Goal: Task Accomplishment & Management: Contribute content

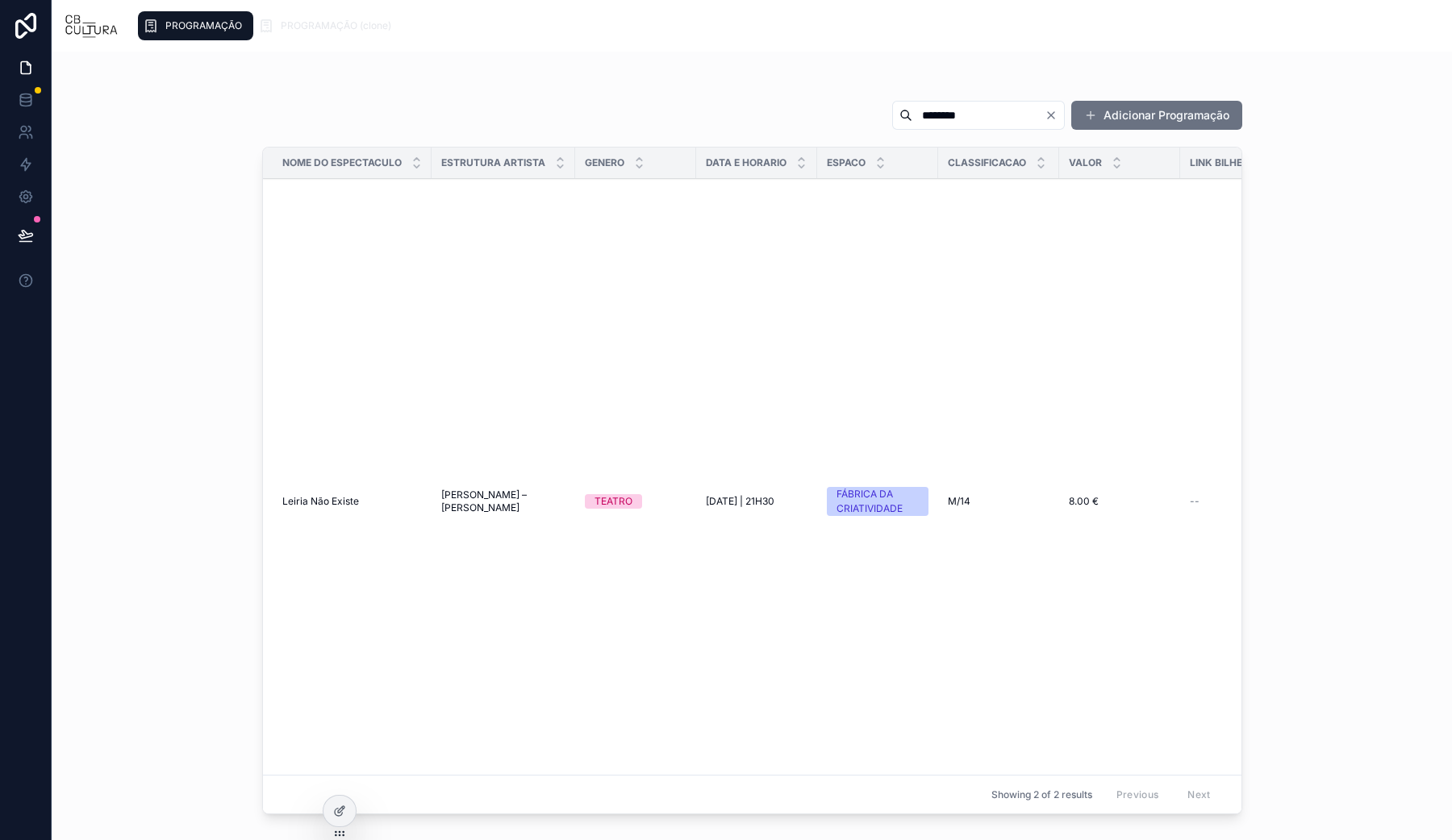
scroll to position [301, 0]
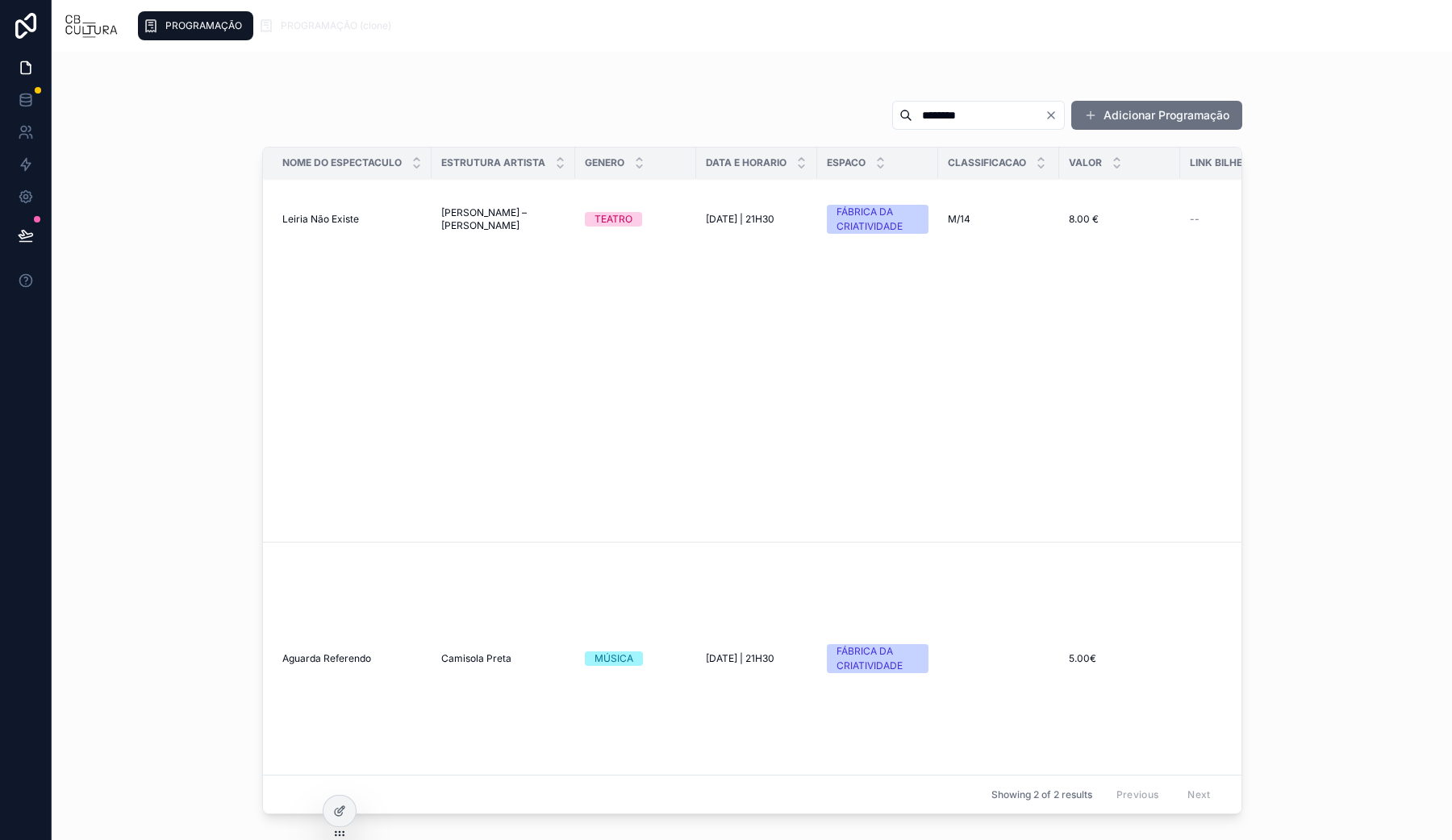
drag, startPoint x: 950, startPoint y: 131, endPoint x: 935, endPoint y: 120, distance: 18.6
click at [949, 131] on div "******** Adicionar Programação" at bounding box center [752, 118] width 980 height 37
click at [935, 119] on input "********" at bounding box center [978, 115] width 132 height 22
type input "**********"
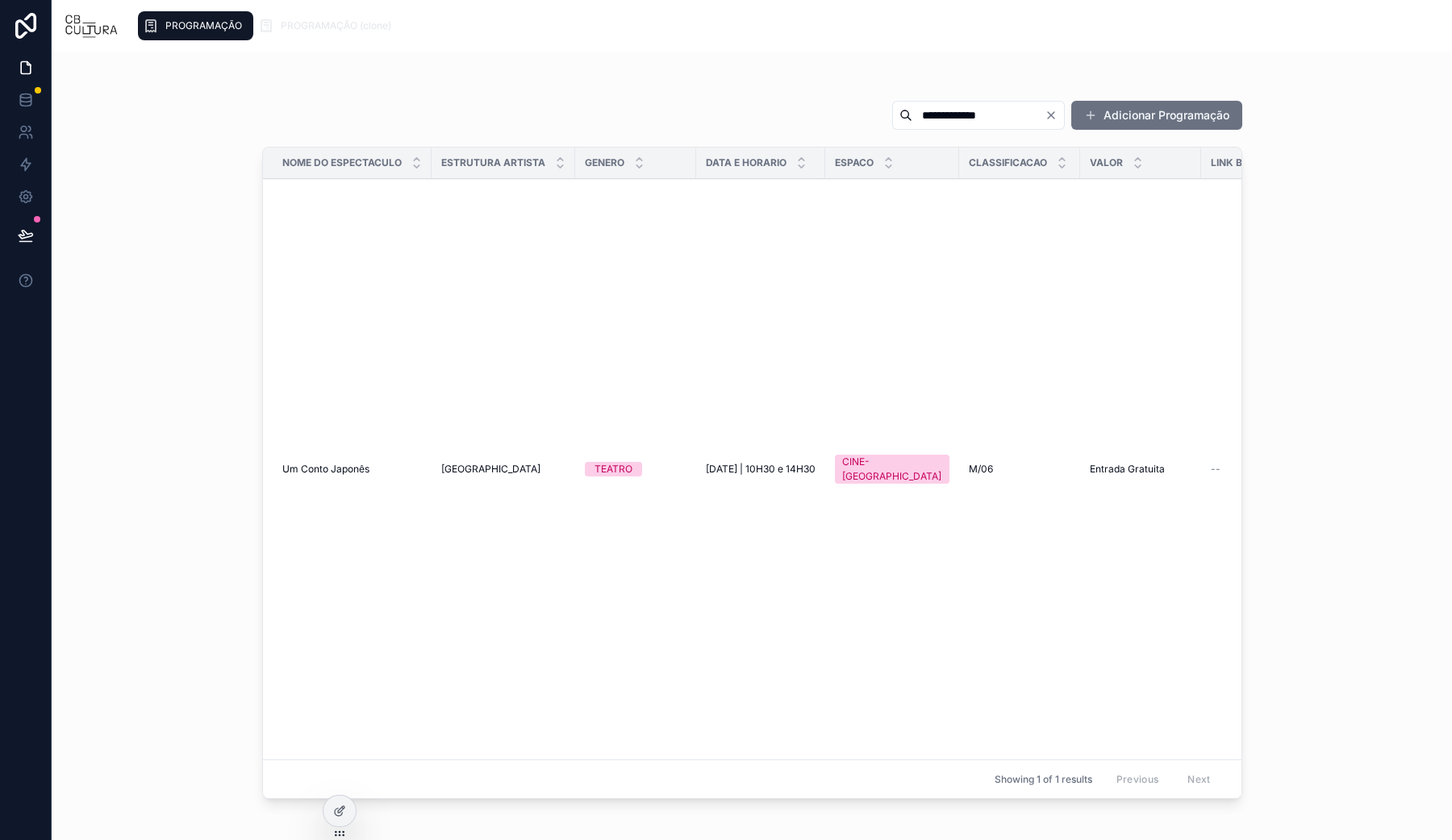
click at [438, 759] on div "Showing 1 of 1 results Previous Next" at bounding box center [752, 778] width 978 height 39
click at [329, 463] on span "Um Conto Japonês" at bounding box center [326, 469] width 87 height 13
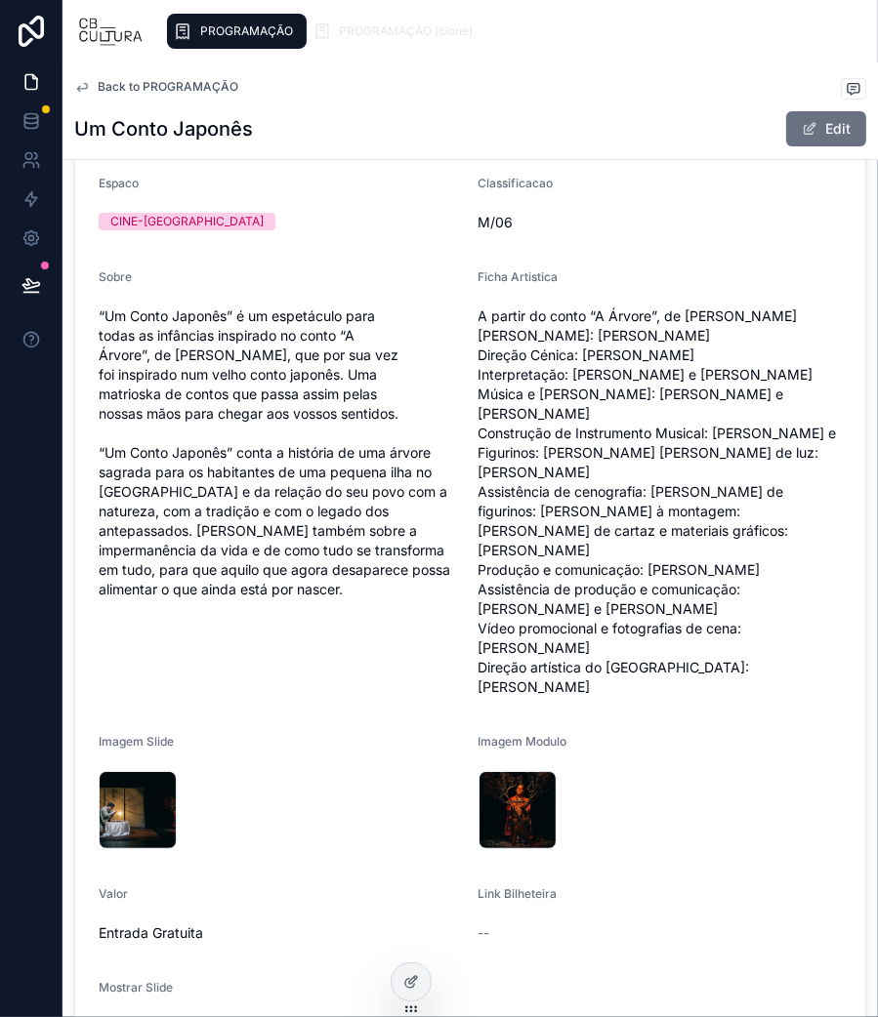
scroll to position [427, 0]
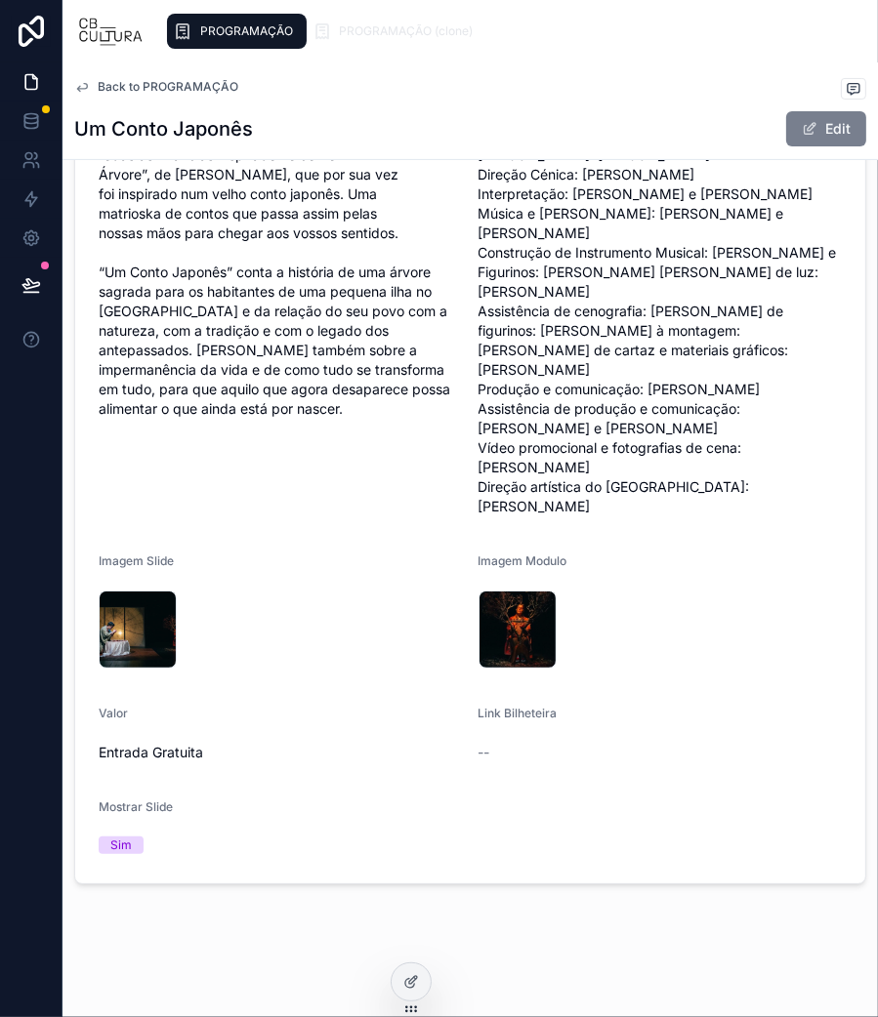
click at [801, 124] on span at bounding box center [809, 129] width 16 height 16
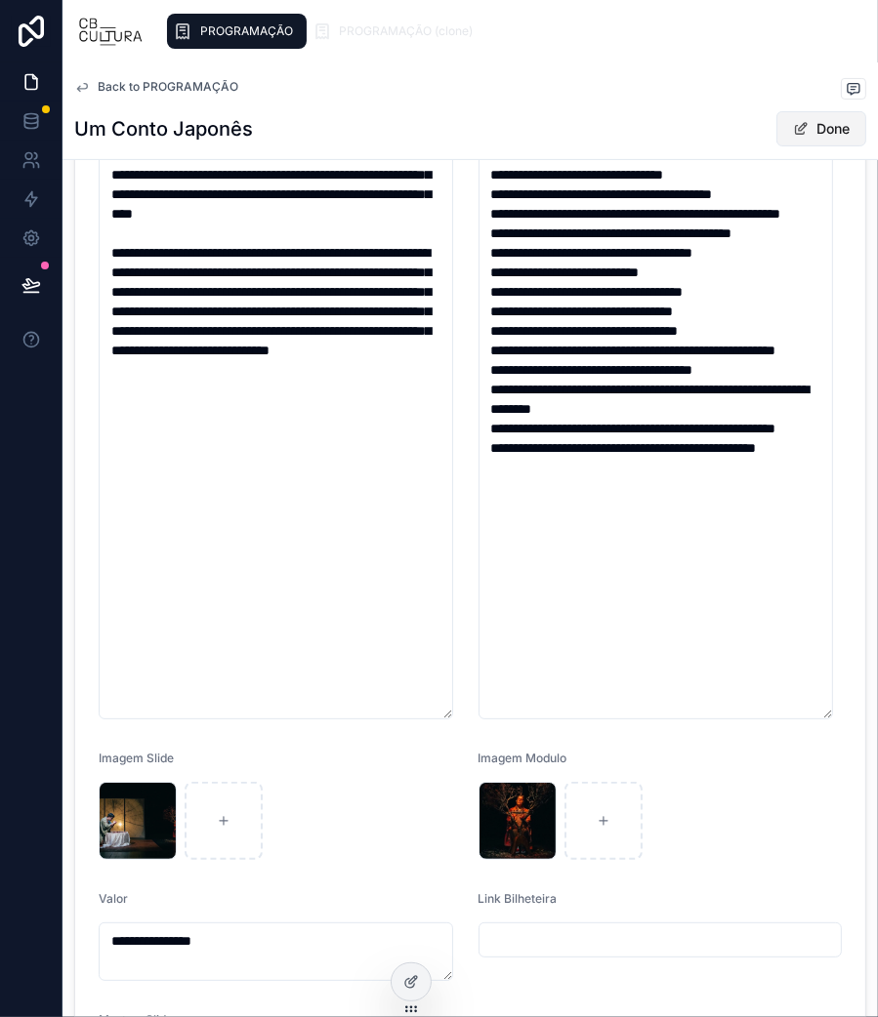
scroll to position [441, 0]
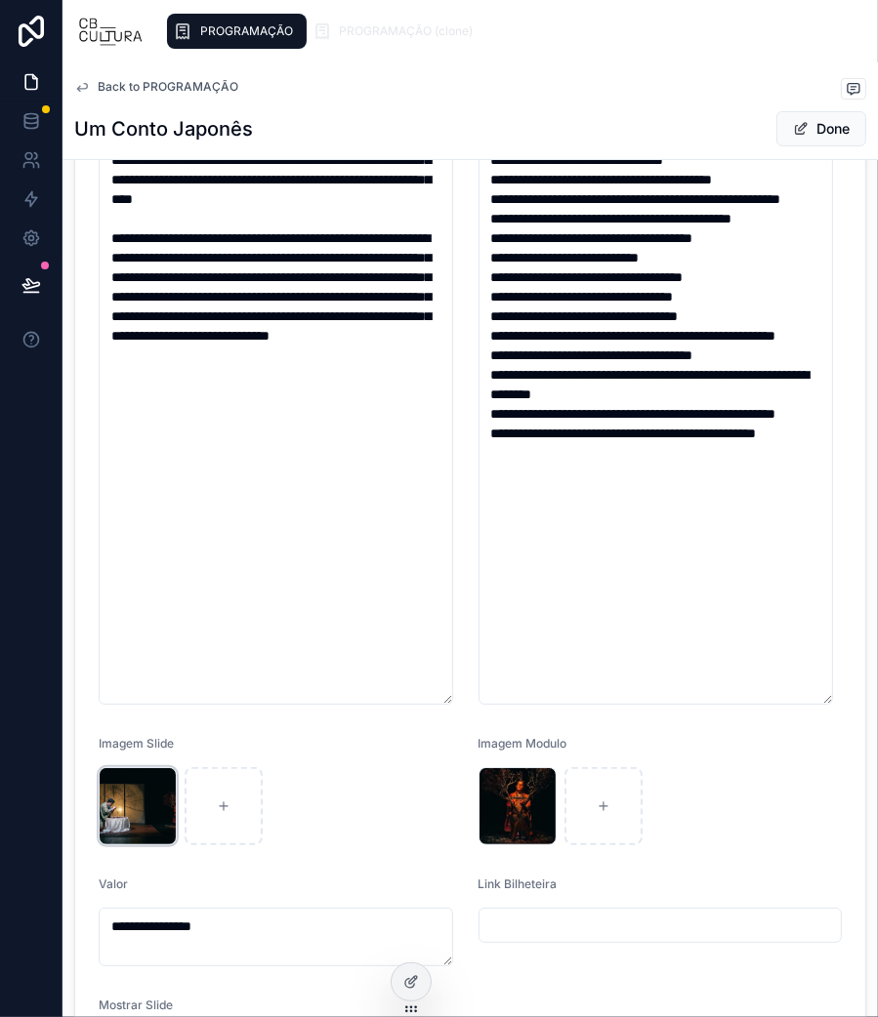
click at [145, 788] on div "Novo-Projeto-(1) .webp" at bounding box center [138, 806] width 78 height 78
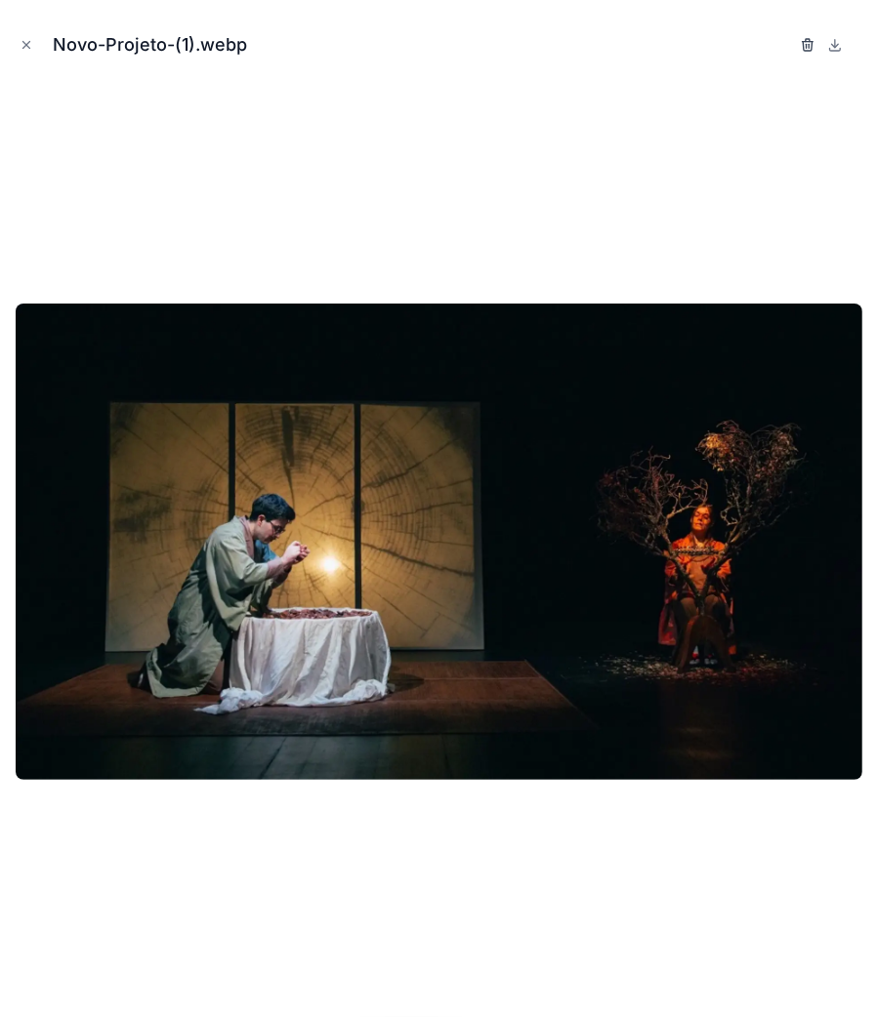
click at [801, 42] on icon "button" at bounding box center [807, 45] width 16 height 16
click at [781, 48] on icon "button" at bounding box center [788, 45] width 16 height 16
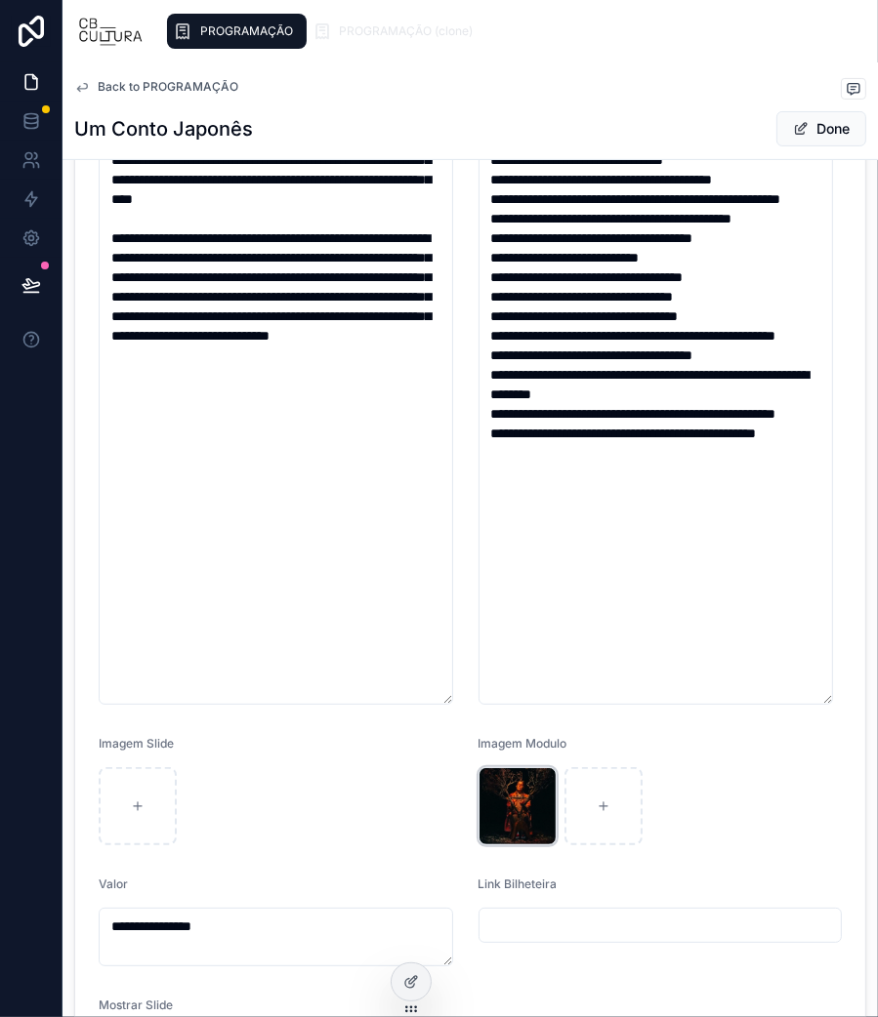
click at [522, 791] on div "Novo-Projeto-(2) .webp" at bounding box center [517, 806] width 78 height 78
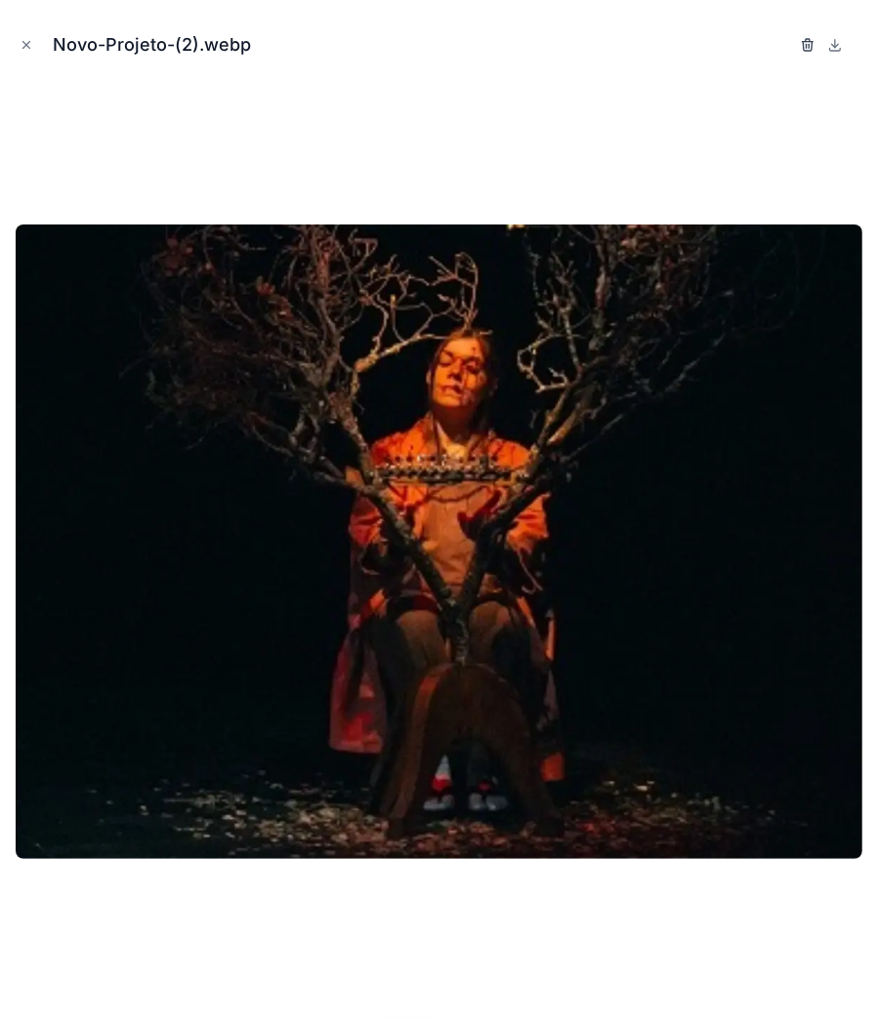
click at [806, 39] on icon "button" at bounding box center [807, 40] width 4 height 3
click at [787, 44] on icon "button" at bounding box center [787, 46] width 0 height 4
